Goal: Task Accomplishment & Management: Use online tool/utility

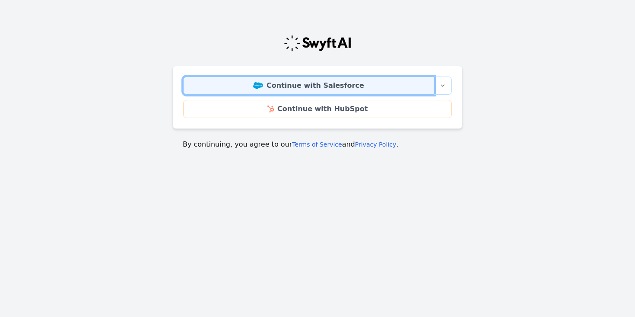
click at [317, 89] on link "Continue with Salesforce" at bounding box center [308, 85] width 251 height 18
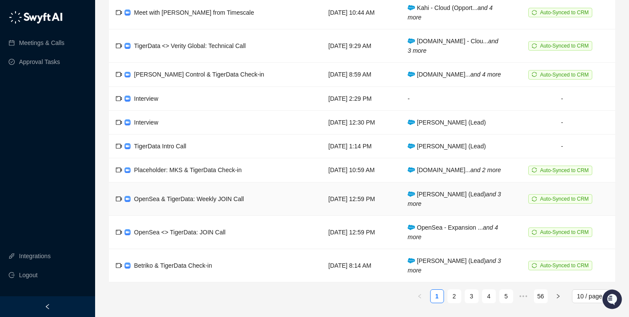
scroll to position [89, 0]
click at [455, 299] on link "2" at bounding box center [454, 295] width 13 height 13
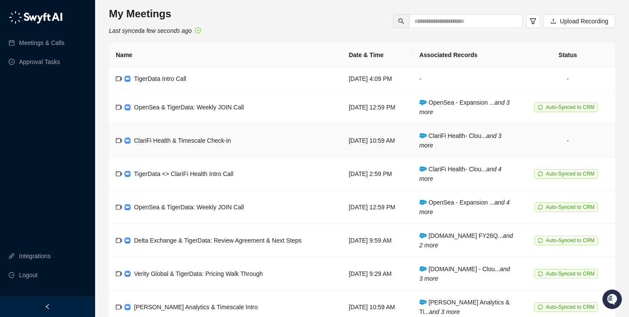
scroll to position [99, 0]
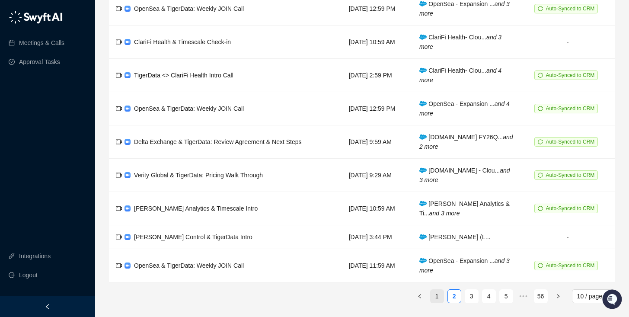
click at [434, 300] on link "1" at bounding box center [436, 295] width 13 height 13
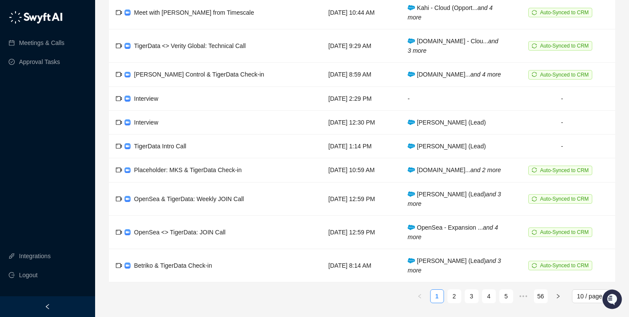
scroll to position [89, 0]
click at [212, 135] on td "TigerData Intro Call" at bounding box center [215, 146] width 213 height 24
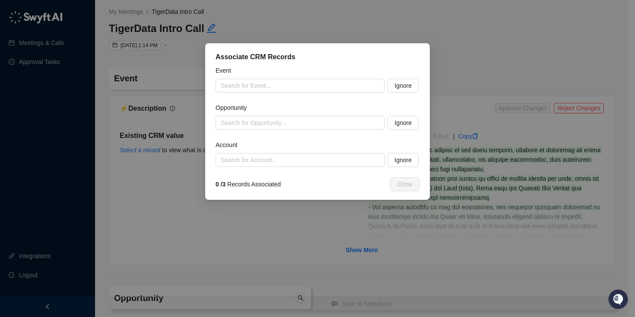
click at [409, 55] on div "Associate CRM Records" at bounding box center [318, 57] width 204 height 10
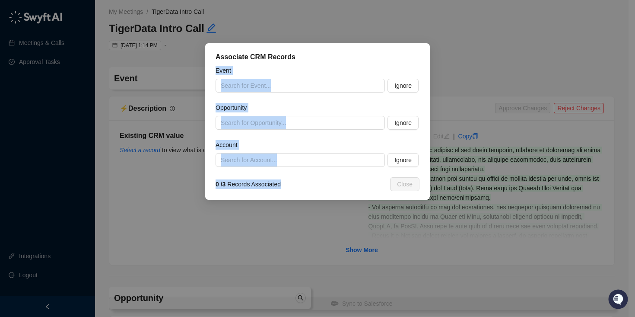
drag, startPoint x: 397, startPoint y: 56, endPoint x: 315, endPoint y: 184, distance: 152.4
click at [315, 188] on div "Associate CRM Records Event Search for Event... Ignore Opportunity Search for O…" at bounding box center [317, 121] width 225 height 156
click at [315, 185] on div "0 / 3 Records Associated" at bounding box center [267, 184] width 102 height 10
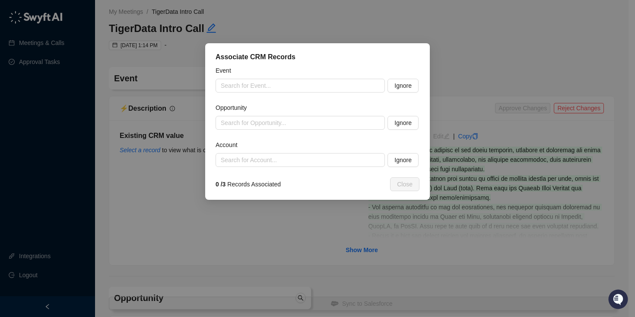
click at [357, 208] on div "Associate CRM Records Event Search for Event... Ignore Opportunity Search for O…" at bounding box center [317, 158] width 635 height 317
click at [406, 86] on span "Ignore" at bounding box center [402, 86] width 17 height 10
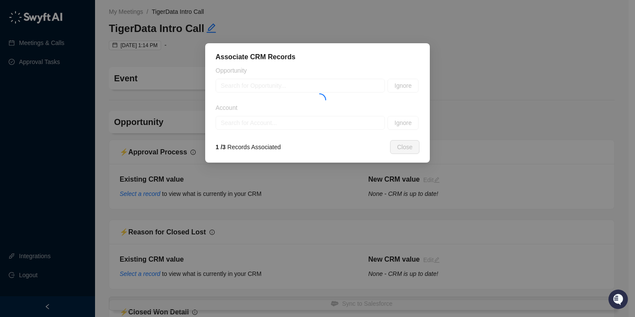
click at [401, 119] on span "Ignore" at bounding box center [402, 123] width 17 height 10
click at [401, 122] on div at bounding box center [318, 98] width 204 height 64
click at [409, 86] on div at bounding box center [318, 98] width 204 height 64
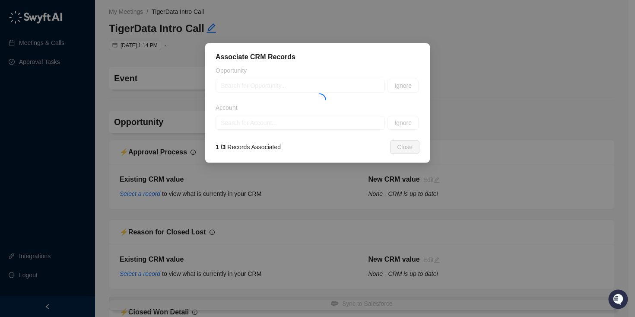
click at [409, 86] on div at bounding box center [318, 98] width 204 height 64
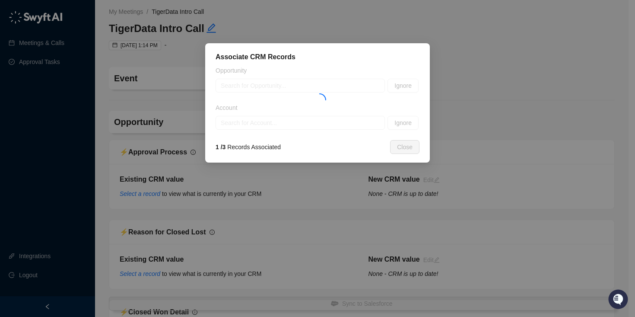
click at [409, 86] on div at bounding box center [318, 98] width 204 height 64
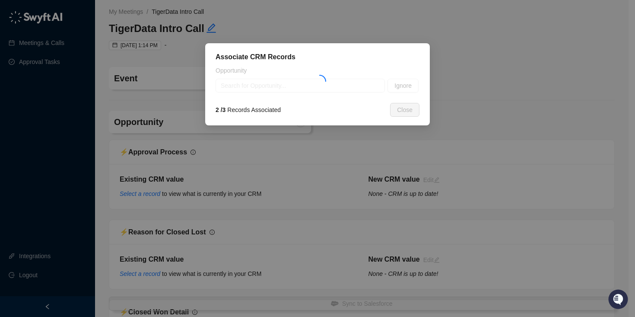
click at [409, 86] on span "Ignore" at bounding box center [402, 86] width 17 height 10
click at [409, 86] on div at bounding box center [318, 79] width 204 height 27
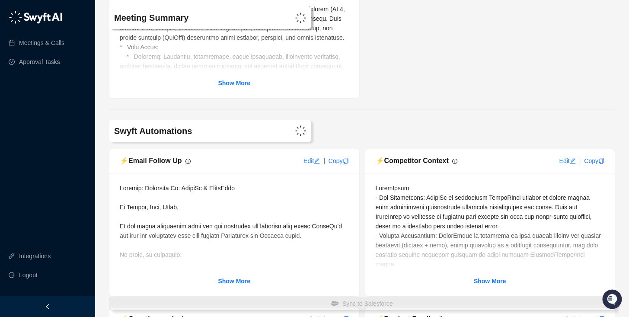
scroll to position [317, 0]
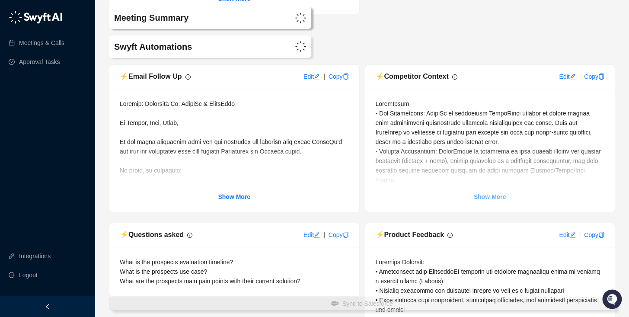
click at [484, 199] on strong "Show More" at bounding box center [490, 196] width 32 height 7
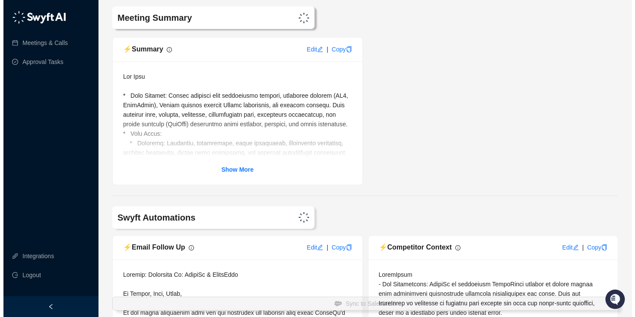
scroll to position [0, 0]
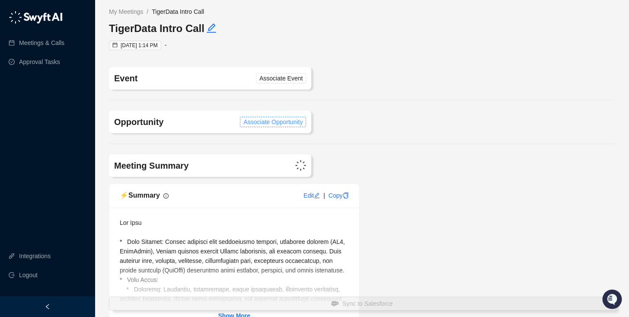
click at [278, 125] on span "Associate Opportunity" at bounding box center [272, 122] width 59 height 10
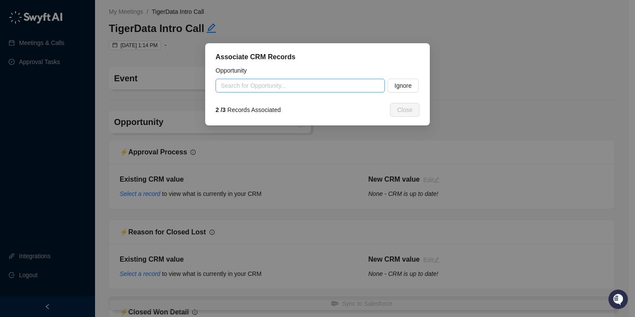
click at [321, 83] on input "search" at bounding box center [298, 85] width 154 height 13
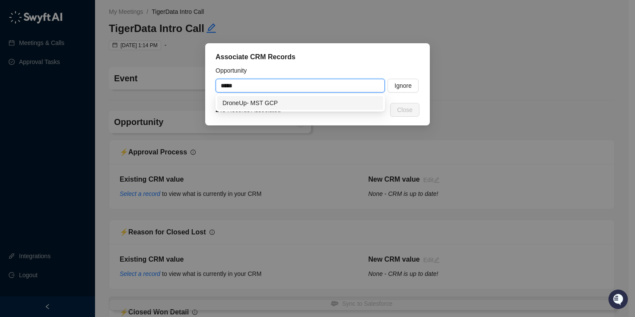
click at [273, 102] on div "DroneUp- MST GCP" at bounding box center [301, 103] width 156 height 10
type input "**********"
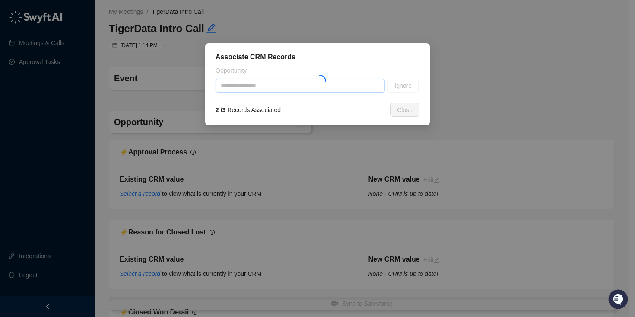
type textarea "**********"
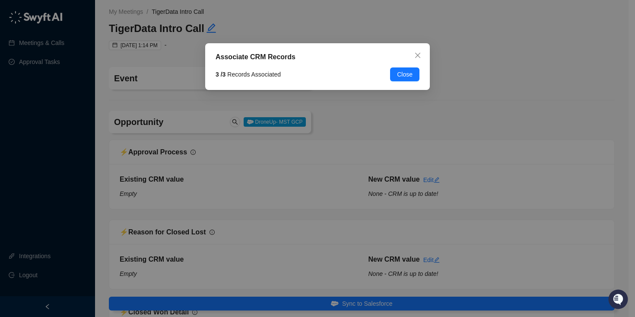
type input "**********"
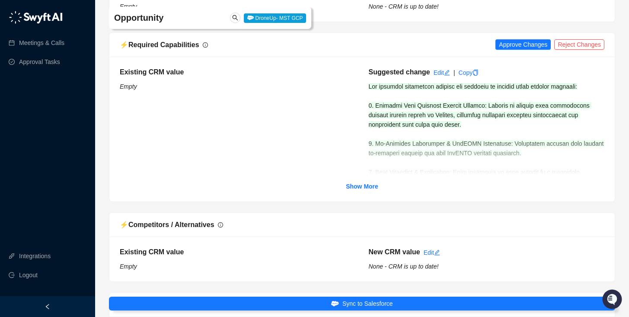
scroll to position [427, 0]
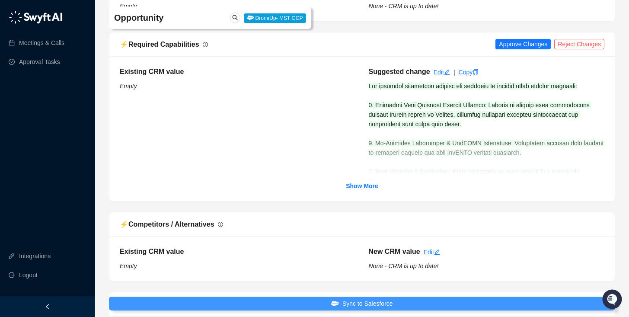
click at [366, 302] on span "Sync to Salesforce" at bounding box center [367, 304] width 51 height 10
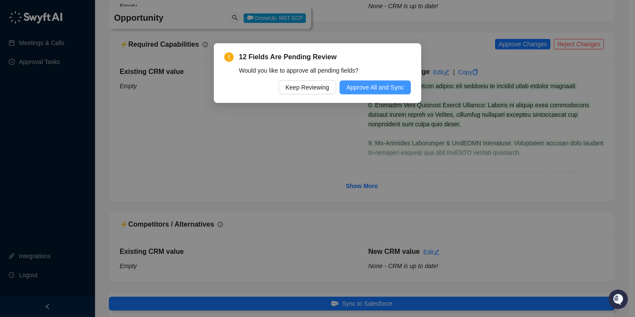
click at [380, 83] on span "Approve All and Sync" at bounding box center [375, 88] width 57 height 10
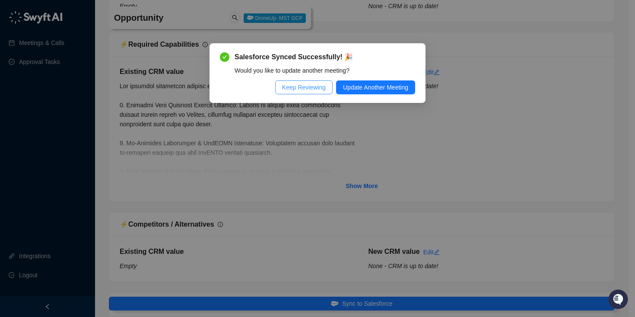
click at [311, 92] on span "Keep Reviewing" at bounding box center [304, 88] width 44 height 10
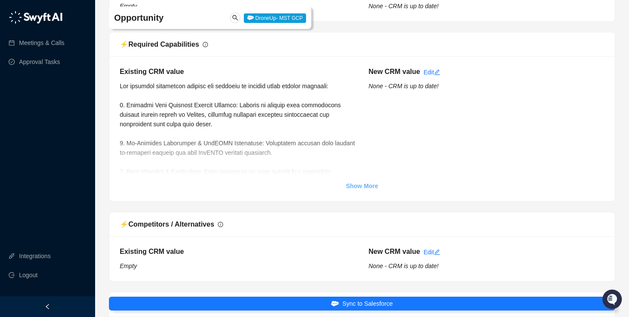
click at [365, 184] on strong "Show More" at bounding box center [362, 185] width 32 height 7
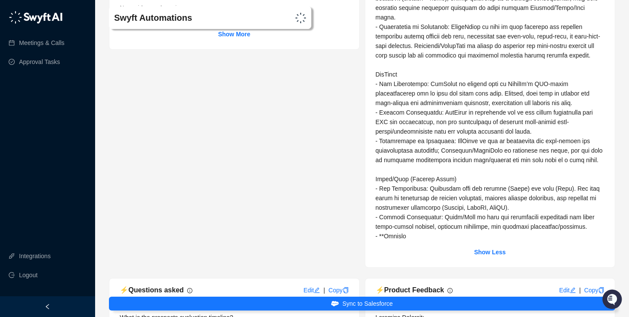
scroll to position [1678, 0]
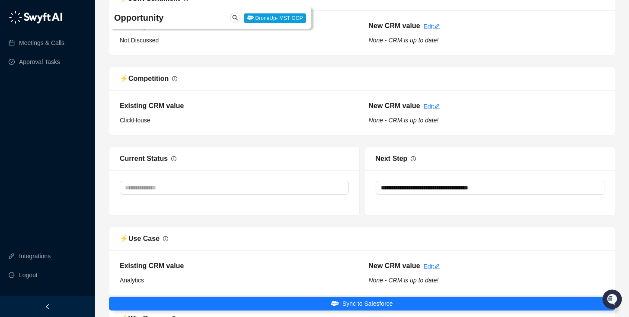
click at [362, 87] on div "⚡️ Competition" at bounding box center [361, 79] width 505 height 24
